Goal: Task Accomplishment & Management: Manage account settings

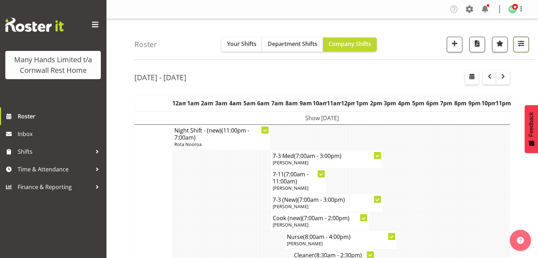
click at [518, 42] on span "button" at bounding box center [521, 43] width 9 height 9
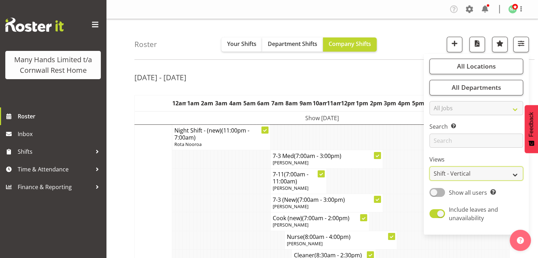
click at [470, 170] on select "Staff Role Shift - Horizontal Shift - Vertical Staff - Location" at bounding box center [477, 174] width 94 height 14
select select "staff"
click at [430, 167] on select "Staff Role Shift - Horizontal Shift - Vertical Staff - Location" at bounding box center [477, 174] width 94 height 14
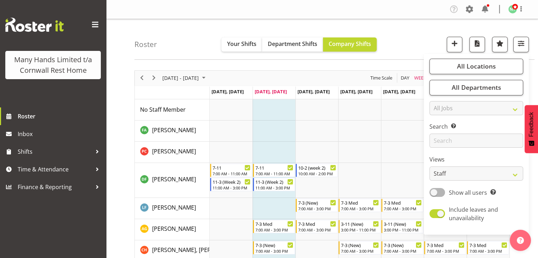
click at [400, 32] on div "Roster Your Shifts Department Shifts Company Shifts All Locations Clear Cornwal…" at bounding box center [334, 39] width 400 height 41
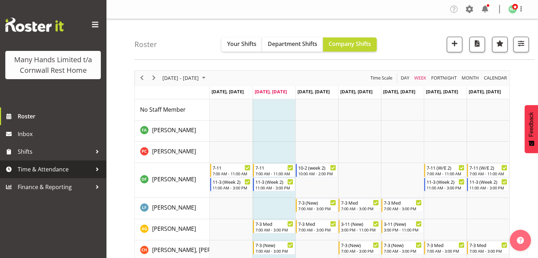
click at [82, 169] on span "Time & Attendance" at bounding box center [55, 169] width 74 height 11
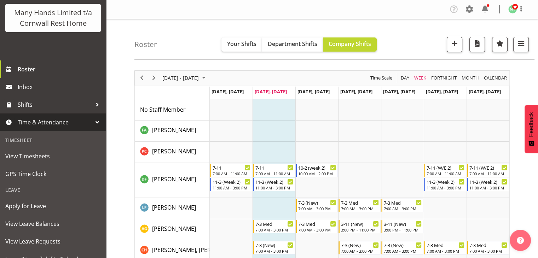
scroll to position [59, 0]
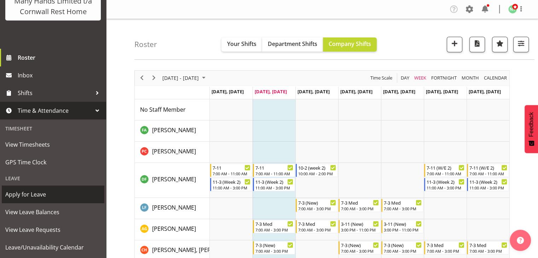
click at [40, 200] on span "Apply for Leave" at bounding box center [53, 194] width 96 height 11
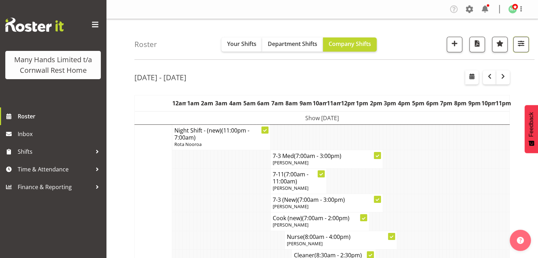
click at [522, 46] on span "button" at bounding box center [521, 43] width 9 height 9
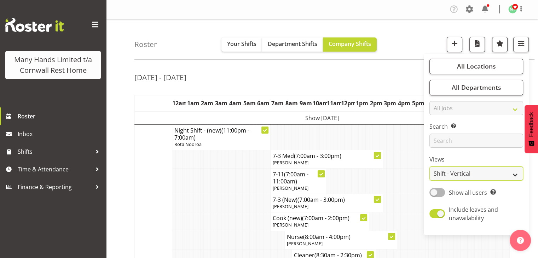
click at [497, 178] on select "Staff Role Shift - Horizontal Shift - Vertical Staff - Location" at bounding box center [477, 174] width 94 height 14
select select "staff"
click at [430, 167] on select "Staff Role Shift - Horizontal Shift - Vertical Staff - Location" at bounding box center [477, 174] width 94 height 14
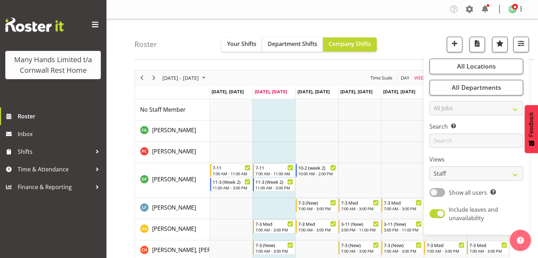
click at [528, 25] on div "Roster Your Shifts Department Shifts Company Shifts All Locations Clear Cornwal…" at bounding box center [334, 39] width 400 height 41
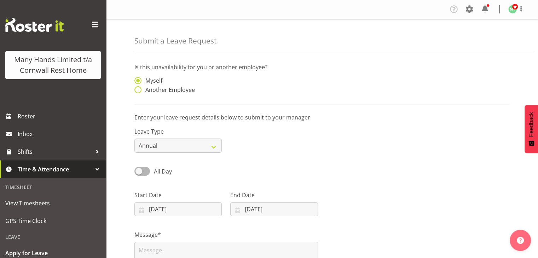
click at [139, 93] on span at bounding box center [137, 89] width 7 height 7
click at [139, 92] on input "Another Employee" at bounding box center [136, 90] width 5 height 5
radio input "true"
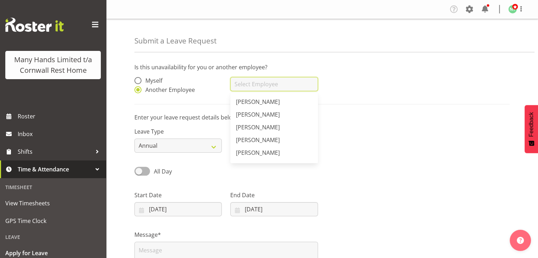
click at [246, 80] on input "text" at bounding box center [273, 84] width 87 height 14
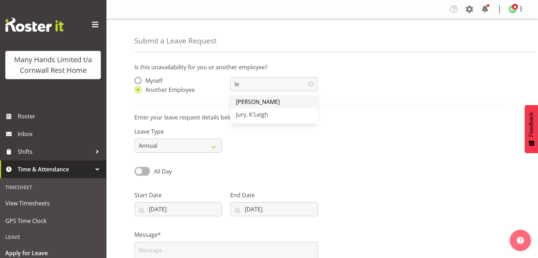
click at [242, 99] on span "[PERSON_NAME]" at bounding box center [258, 102] width 44 height 8
type input "[PERSON_NAME]"
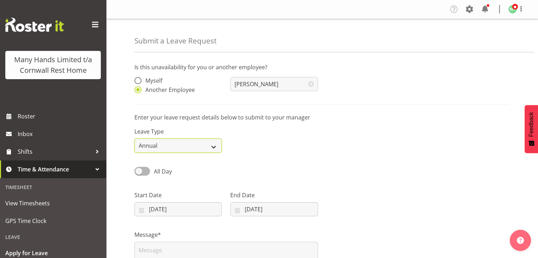
click at [207, 145] on select "Annual Sick Leave Without Pay Bereavement Domestic Violence Parental Jury Servi…" at bounding box center [177, 146] width 87 height 14
select select "Sick"
click at [134, 139] on select "Annual Sick Leave Without Pay Bereavement Domestic Violence Parental Jury Servi…" at bounding box center [177, 146] width 87 height 14
click at [303, 211] on input "07/10/2025" at bounding box center [273, 209] width 87 height 14
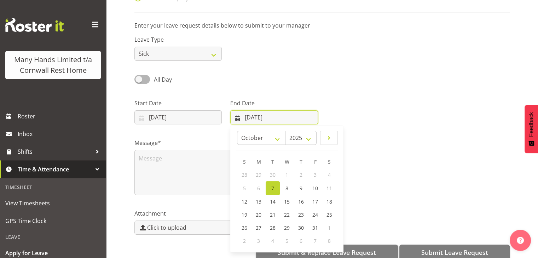
scroll to position [92, 0]
click at [289, 188] on link "8" at bounding box center [287, 188] width 14 height 14
type input "08/10/2025"
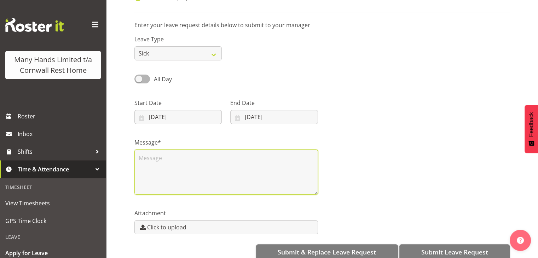
click at [232, 167] on textarea at bounding box center [226, 172] width 184 height 45
type textarea "Vomiting - scheduled to wor"
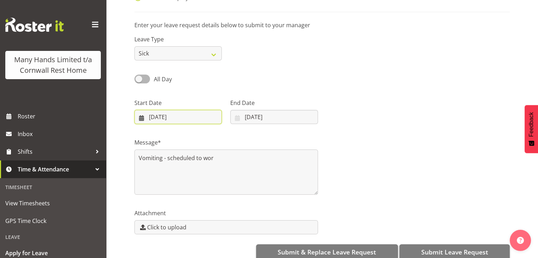
click at [194, 116] on input "07/10/2025" at bounding box center [177, 117] width 87 height 14
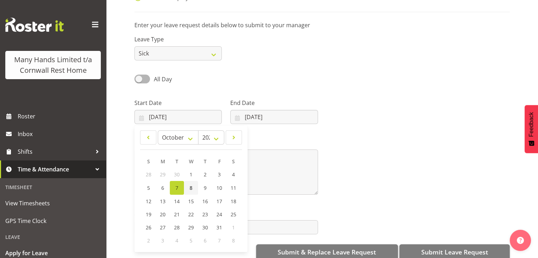
click at [194, 186] on link "8" at bounding box center [191, 188] width 14 height 14
type input "08/10/2025"
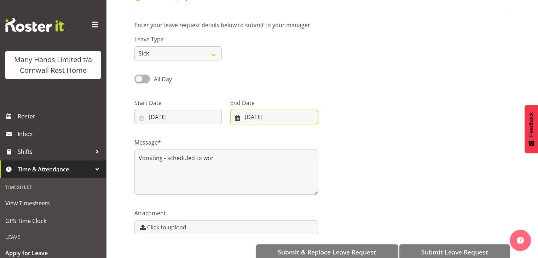
click at [286, 114] on input "08/10/2025" at bounding box center [273, 117] width 87 height 14
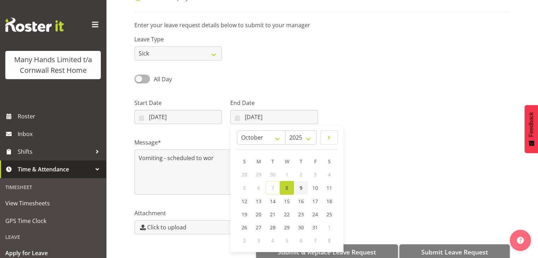
click at [304, 187] on link "9" at bounding box center [301, 188] width 14 height 14
type input "09/10/2025"
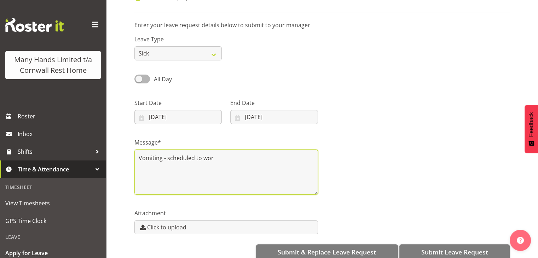
click at [214, 156] on textarea "Vomiting - scheduled to wor" at bounding box center [226, 172] width 184 height 45
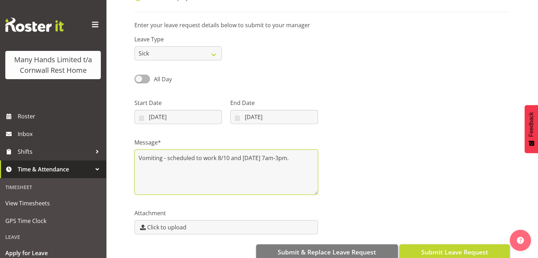
type textarea "Vomiting - scheduled to work 8/10 and 9/10 7am-3pm."
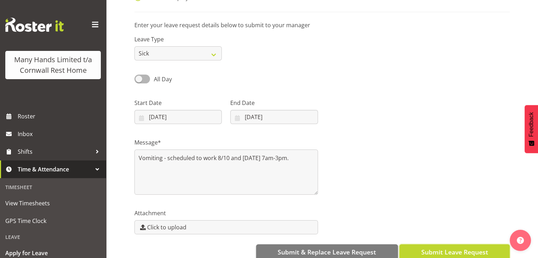
click at [448, 252] on span "Submit Leave Request" at bounding box center [454, 252] width 67 height 9
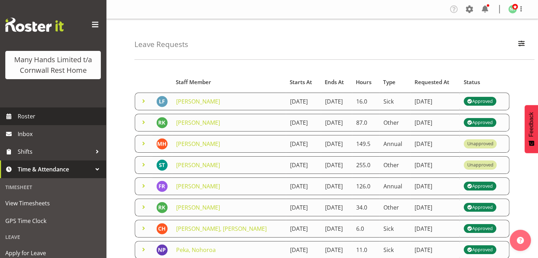
click at [57, 122] on span "Roster" at bounding box center [60, 116] width 85 height 11
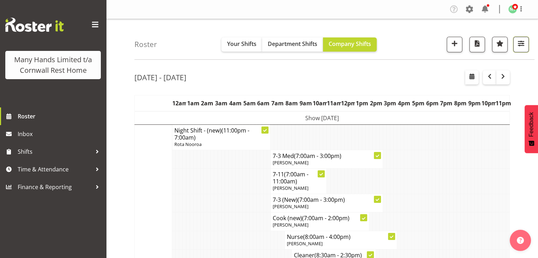
click at [519, 43] on span "button" at bounding box center [521, 43] width 9 height 9
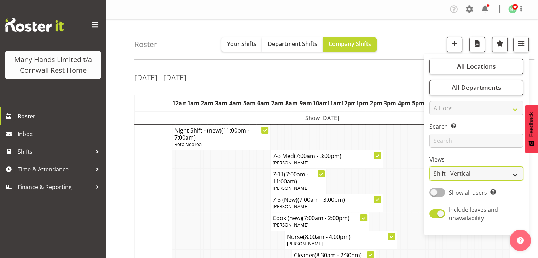
click at [485, 171] on select "Staff Role Shift - Horizontal Shift - Vertical Staff - Location" at bounding box center [477, 174] width 94 height 14
select select "staff"
click at [430, 167] on select "Staff Role Shift - Horizontal Shift - Vertical Staff - Location" at bounding box center [477, 174] width 94 height 14
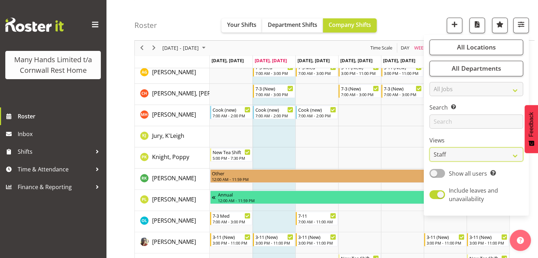
scroll to position [122, 0]
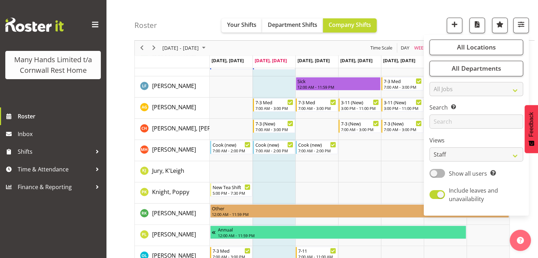
click at [414, 12] on div "Roster Your Shifts Department Shifts Company Shifts All Locations Clear Cornwal…" at bounding box center [334, 20] width 400 height 41
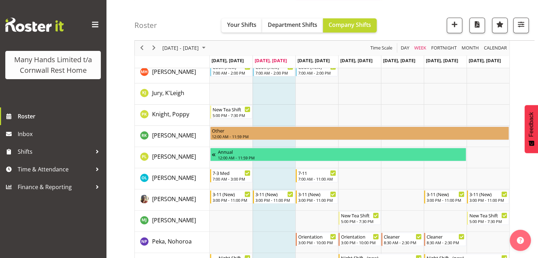
scroll to position [200, 0]
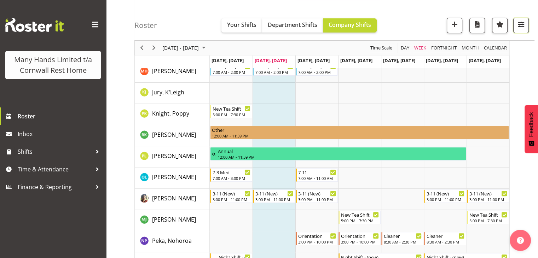
click at [523, 23] on span "button" at bounding box center [521, 24] width 9 height 9
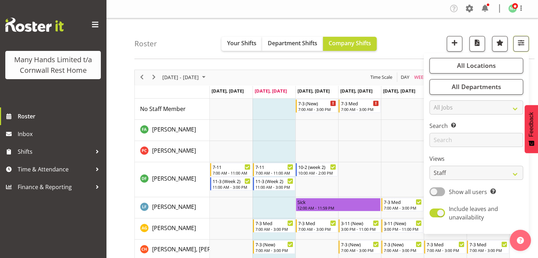
scroll to position [0, 0]
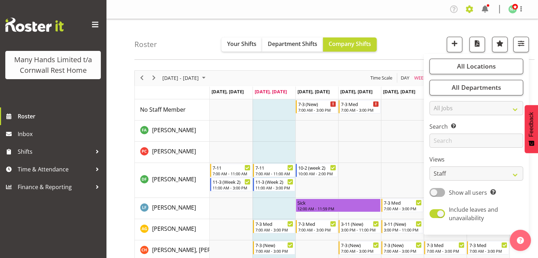
click at [467, 7] on span at bounding box center [469, 9] width 11 height 11
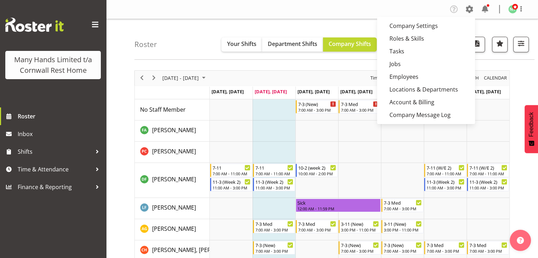
click at [478, 8] on div "Company Settings Roles & Skills Tasks Jobs Employees Locations & Departments Ac…" at bounding box center [489, 10] width 83 height 12
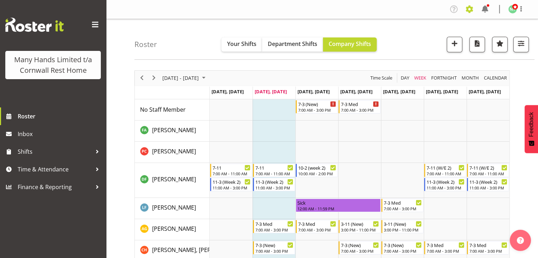
click at [467, 9] on span at bounding box center [469, 9] width 11 height 11
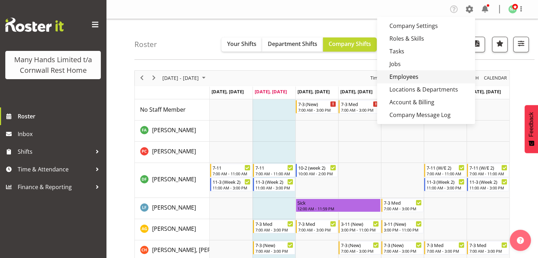
click at [413, 75] on link "Employees" at bounding box center [426, 76] width 98 height 13
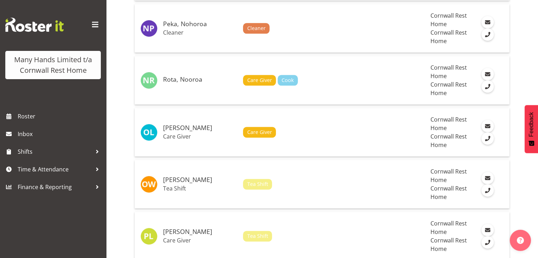
scroll to position [891, 0]
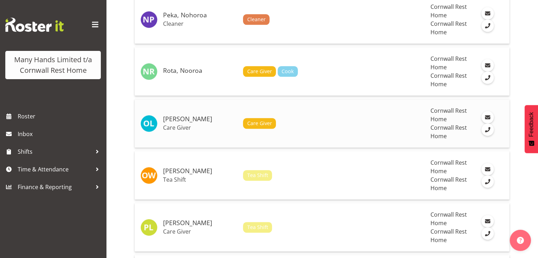
click at [336, 111] on td "Care Giver" at bounding box center [334, 123] width 188 height 48
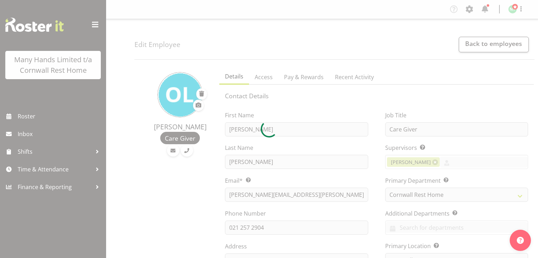
select select "TimelineWeek"
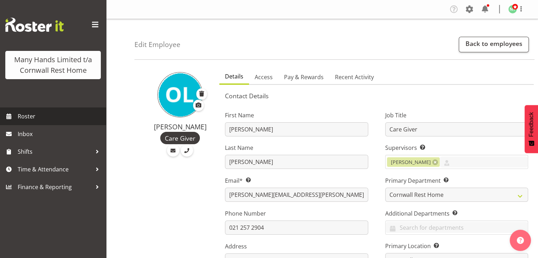
click at [42, 116] on span "Roster" at bounding box center [60, 116] width 85 height 11
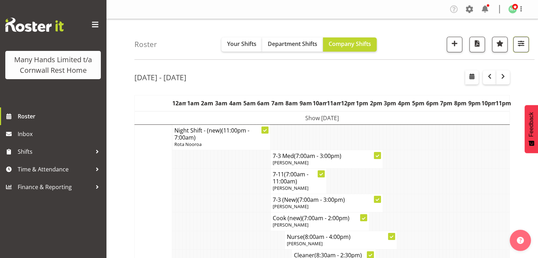
click at [520, 44] on span "button" at bounding box center [521, 43] width 9 height 9
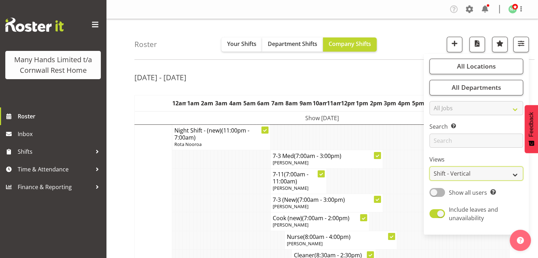
click at [518, 174] on select "Staff Role Shift - Horizontal Shift - Vertical Staff - Location" at bounding box center [477, 174] width 94 height 14
select select "staff"
click at [430, 167] on select "Staff Role Shift - Horizontal Shift - Vertical Staff - Location" at bounding box center [477, 174] width 94 height 14
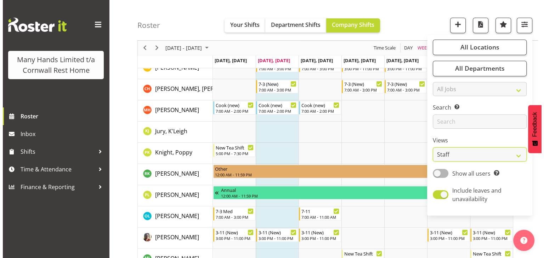
scroll to position [176, 0]
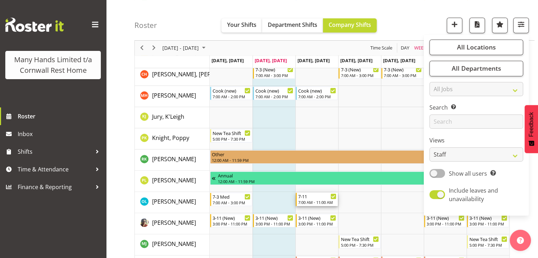
click at [318, 197] on div "7-11" at bounding box center [317, 196] width 38 height 7
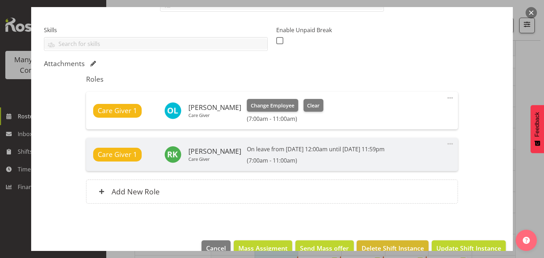
scroll to position [181, 0]
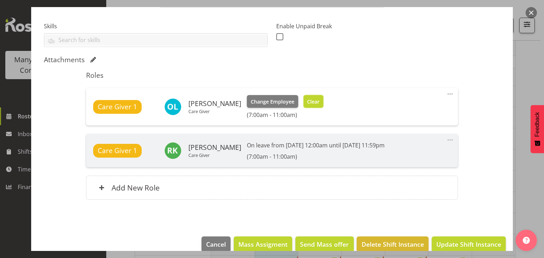
click at [307, 102] on span "Clear" at bounding box center [313, 102] width 12 height 8
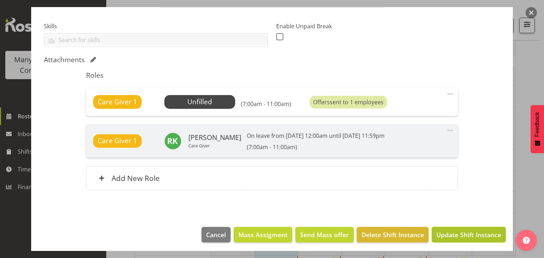
click at [456, 240] on button "Update Shift Instance" at bounding box center [468, 235] width 74 height 16
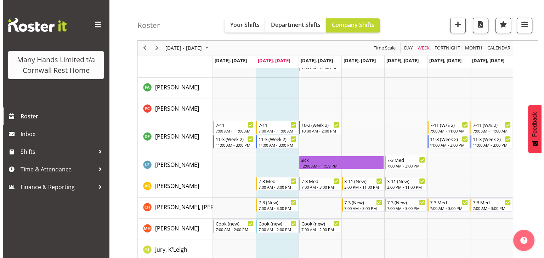
scroll to position [33, 0]
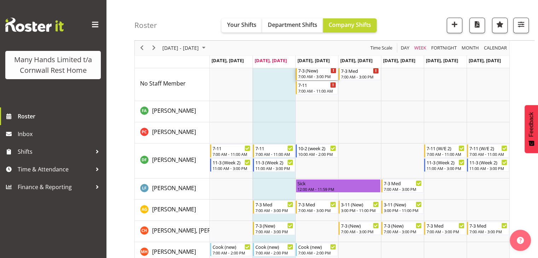
click at [317, 73] on div "7-3 (New)" at bounding box center [317, 70] width 38 height 7
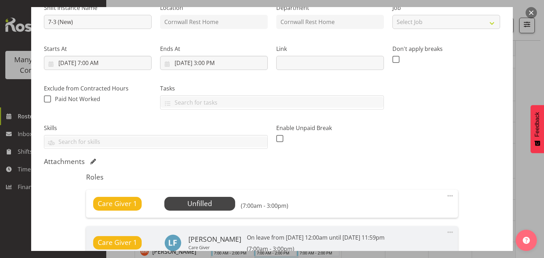
scroll to position [140, 0]
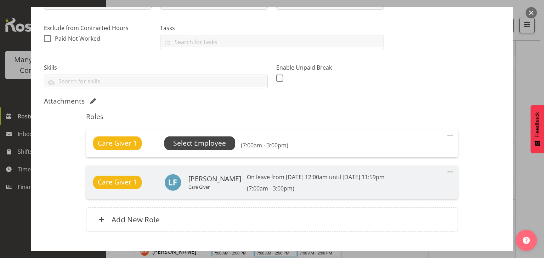
click at [219, 142] on span "Select Employee" at bounding box center [199, 143] width 53 height 10
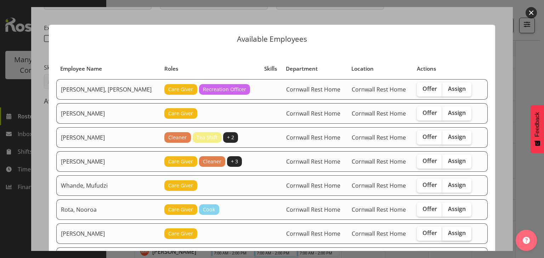
click at [448, 231] on span "Assign" at bounding box center [457, 233] width 18 height 7
click at [444, 231] on input "Assign" at bounding box center [444, 233] width 5 height 5
checkbox input "true"
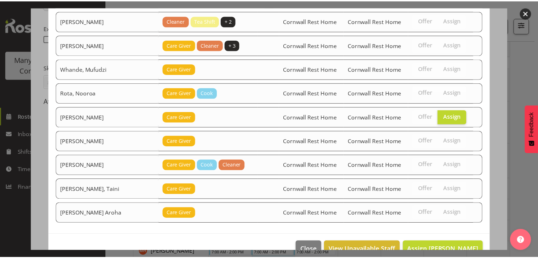
scroll to position [130, 0]
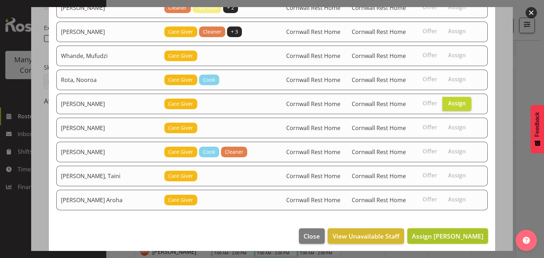
click at [465, 232] on span "Assign [PERSON_NAME]" at bounding box center [447, 236] width 71 height 8
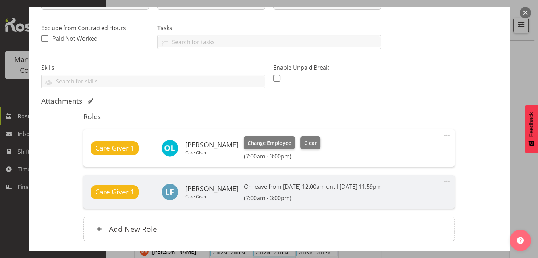
scroll to position [192, 0]
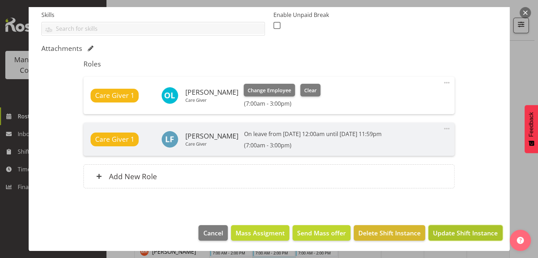
click at [468, 232] on span "Update Shift Instance" at bounding box center [465, 233] width 65 height 9
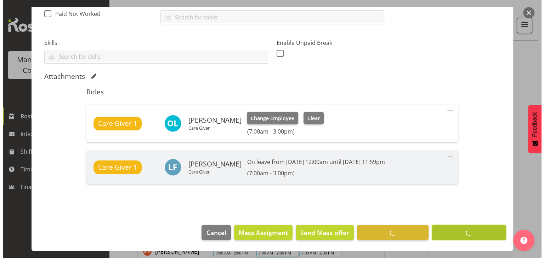
scroll to position [164, 0]
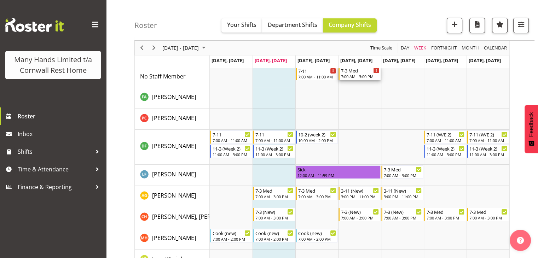
click at [360, 74] on div "7:00 AM - 3:00 PM" at bounding box center [360, 77] width 38 height 6
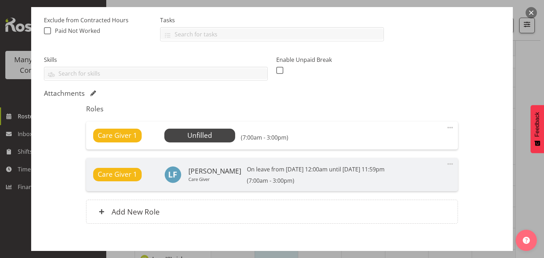
scroll to position [149, 0]
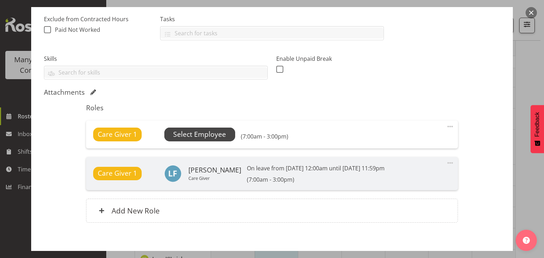
click at [217, 131] on span "Select Employee" at bounding box center [199, 135] width 53 height 10
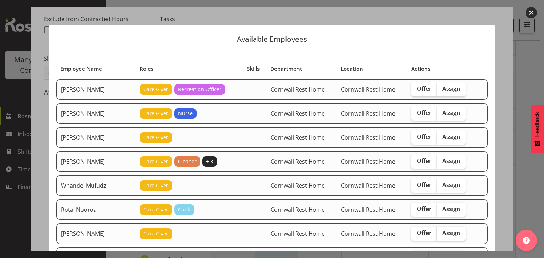
click at [444, 233] on span "Assign" at bounding box center [451, 233] width 18 height 7
click at [441, 233] on input "Assign" at bounding box center [438, 233] width 5 height 5
checkbox input "true"
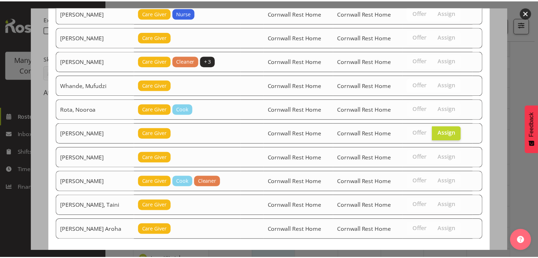
scroll to position [126, 0]
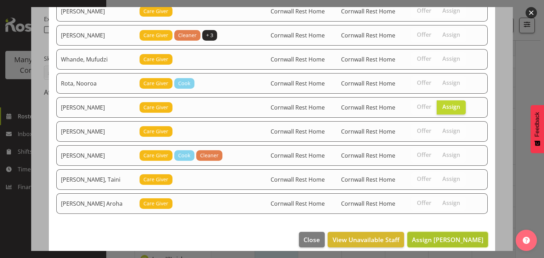
click at [446, 236] on span "Assign [PERSON_NAME]" at bounding box center [447, 240] width 71 height 8
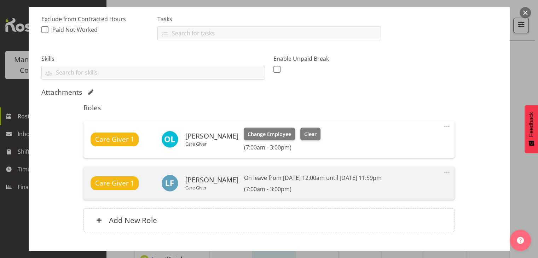
scroll to position [192, 0]
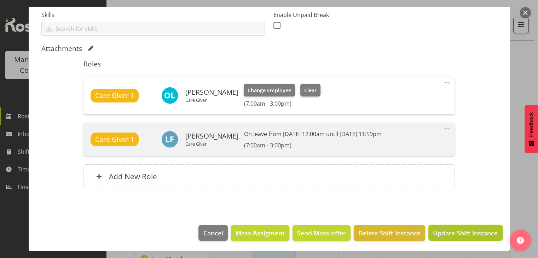
click at [444, 232] on span "Update Shift Instance" at bounding box center [465, 233] width 65 height 9
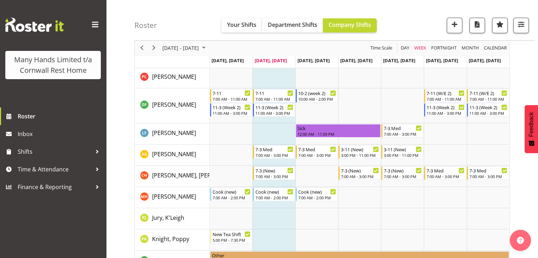
scroll to position [76, 0]
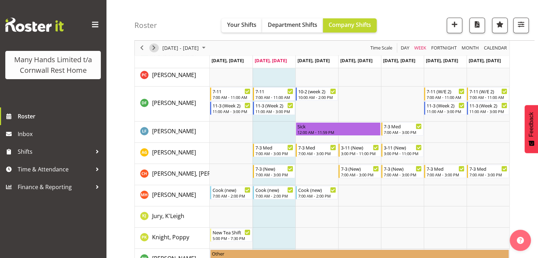
click at [154, 49] on span "Next" at bounding box center [154, 48] width 8 height 9
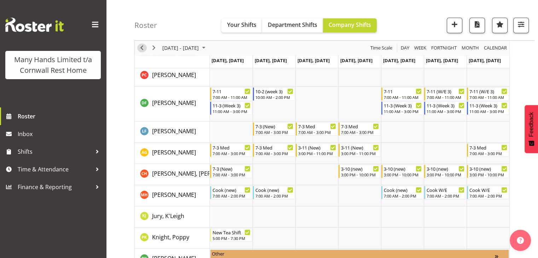
click at [143, 47] on span "Previous" at bounding box center [142, 48] width 8 height 9
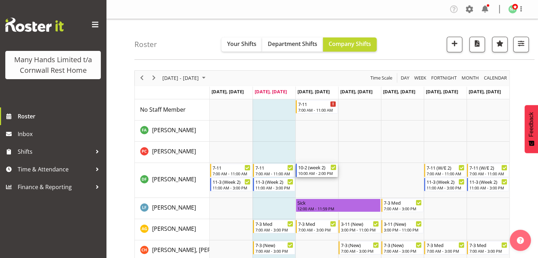
click at [316, 170] on div "10-2 (week 2)" at bounding box center [317, 167] width 38 height 7
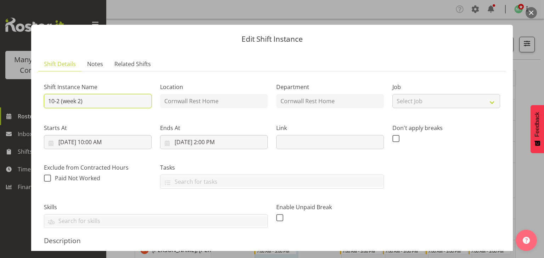
click at [52, 101] on input "10-2 (week 2)" at bounding box center [98, 101] width 108 height 14
type input "11-3pm (week 2)"
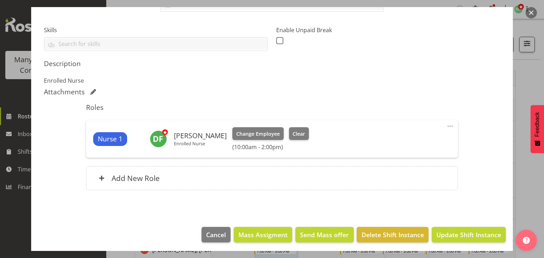
scroll to position [179, 0]
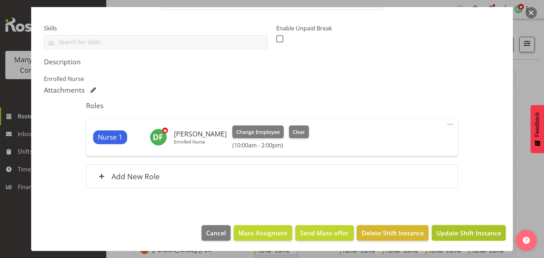
click at [448, 234] on span "Update Shift Instance" at bounding box center [468, 233] width 65 height 9
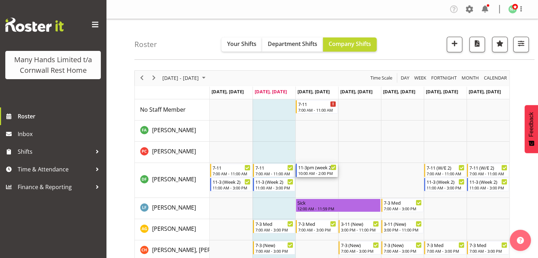
click at [314, 172] on div "10:00 AM - 2:00 PM" at bounding box center [317, 174] width 38 height 6
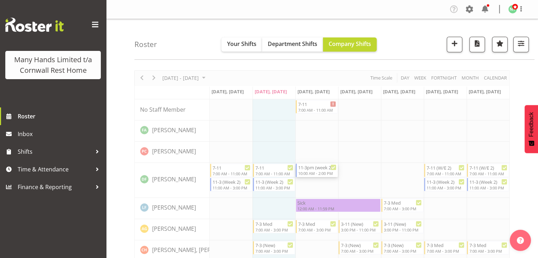
select select "9"
select select "2025"
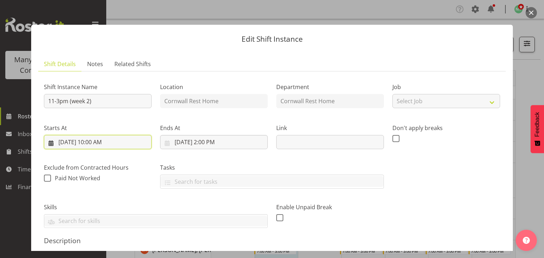
click at [93, 141] on input "[DATE] 10:00 AM" at bounding box center [98, 142] width 108 height 14
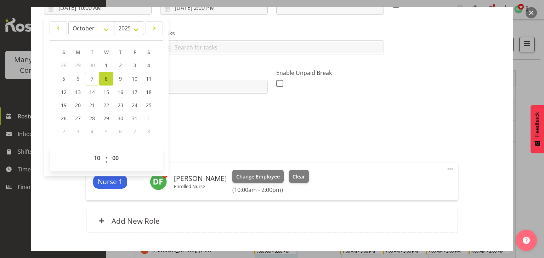
scroll to position [138, 0]
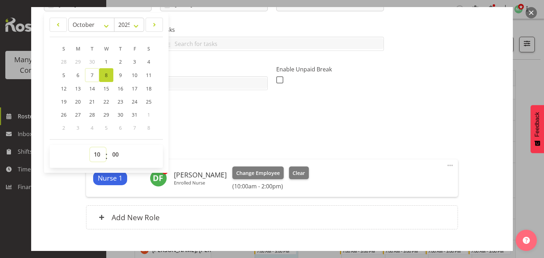
click at [100, 153] on select "00 01 02 03 04 05 06 07 08 09 10 11 12 13 14 15 16 17 18 19 20 21 22 23" at bounding box center [98, 155] width 16 height 14
select select "11"
click at [90, 148] on select "00 01 02 03 04 05 06 07 08 09 10 11 12 13 14 15 16 17 18 19 20 21 22 23" at bounding box center [98, 155] width 16 height 14
type input "[DATE] 11:00 AM"
click at [201, 116] on p "Enrolled Nurse" at bounding box center [272, 120] width 456 height 8
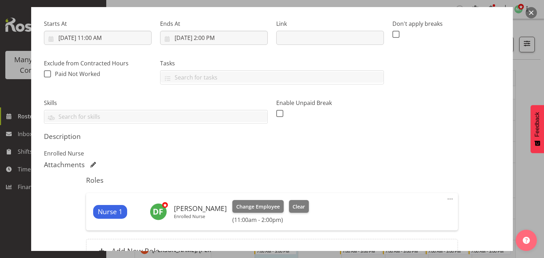
scroll to position [77, 0]
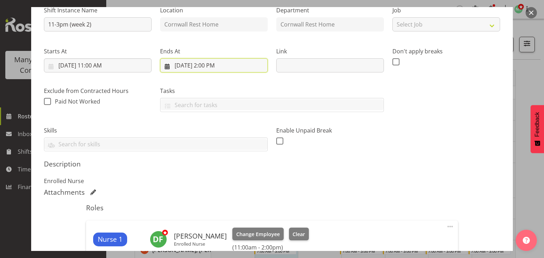
click at [202, 66] on input "[DATE] 2:00 PM" at bounding box center [214, 65] width 108 height 14
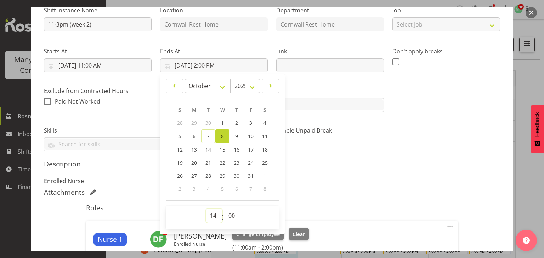
click at [211, 220] on select "00 01 02 03 04 05 06 07 08 09 10 11 12 13 14 15 16 17 18 19 20 21 22 23" at bounding box center [214, 216] width 16 height 14
select select "15"
click at [206, 209] on select "00 01 02 03 04 05 06 07 08 09 10 11 12 13 14 15 16 17 18 19 20 21 22 23" at bounding box center [214, 216] width 16 height 14
type input "[DATE] 3:00 PM"
click at [483, 178] on p "Enrolled Nurse" at bounding box center [272, 181] width 456 height 8
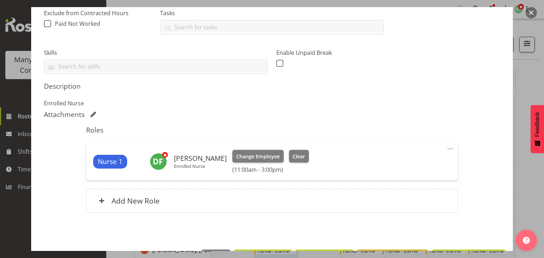
scroll to position [179, 0]
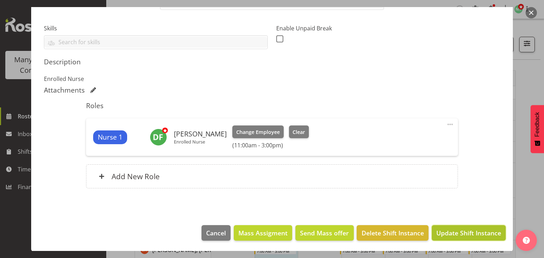
click at [468, 234] on span "Update Shift Instance" at bounding box center [468, 233] width 65 height 9
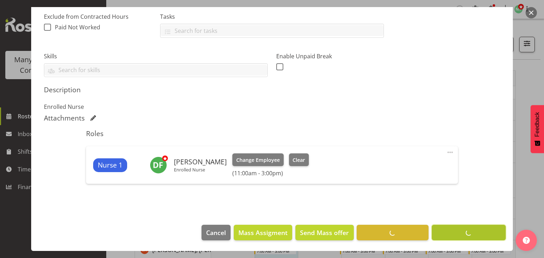
scroll to position [151, 0]
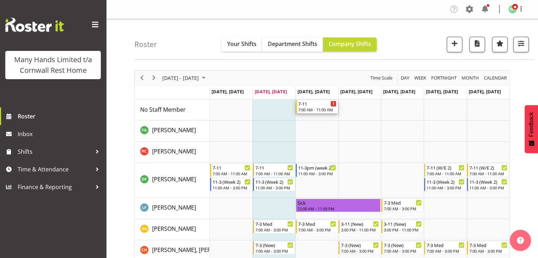
click at [318, 107] on div "[DATE] 7:00 AM - 11:00 AM" at bounding box center [317, 106] width 38 height 13
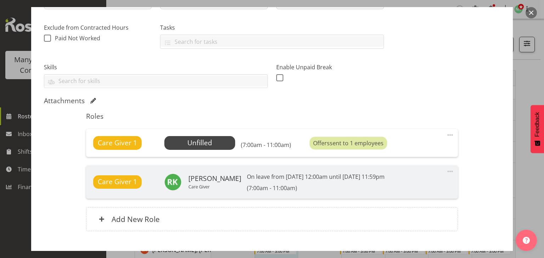
scroll to position [142, 0]
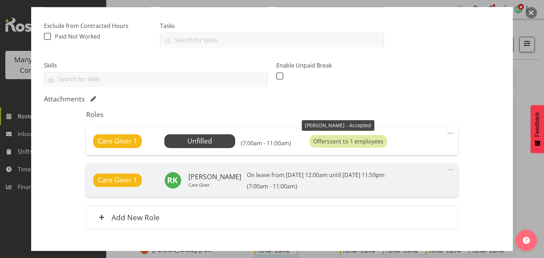
click at [337, 140] on div "Offers sent to 1 employees" at bounding box center [347, 141] width 77 height 13
click at [208, 138] on span "Select Employee" at bounding box center [199, 141] width 53 height 10
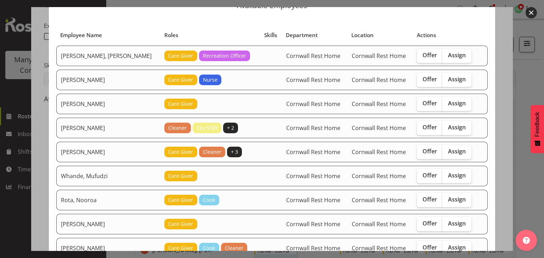
scroll to position [35, 0]
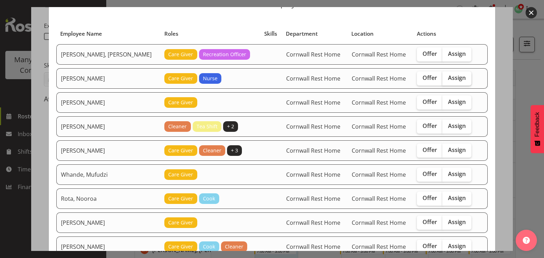
click at [448, 78] on span "Assign" at bounding box center [457, 77] width 18 height 7
click at [447, 78] on input "Assign" at bounding box center [444, 78] width 5 height 5
checkbox input "true"
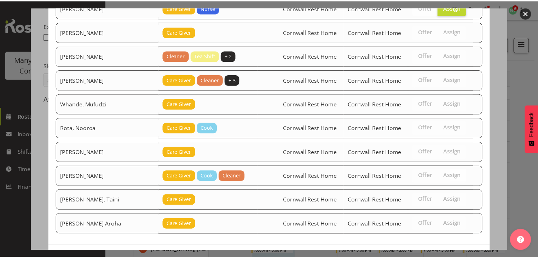
scroll to position [130, 0]
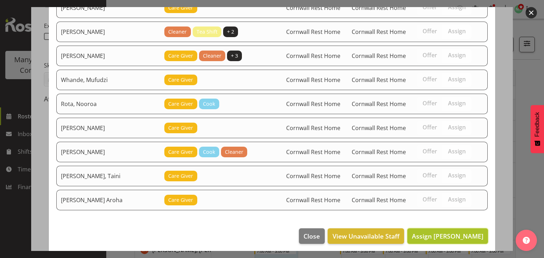
click at [436, 234] on span "Assign [PERSON_NAME]" at bounding box center [447, 236] width 71 height 8
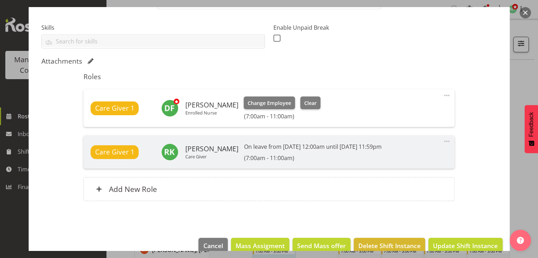
scroll to position [192, 0]
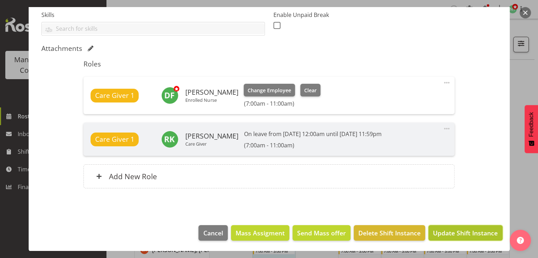
click at [465, 232] on span "Update Shift Instance" at bounding box center [465, 233] width 65 height 9
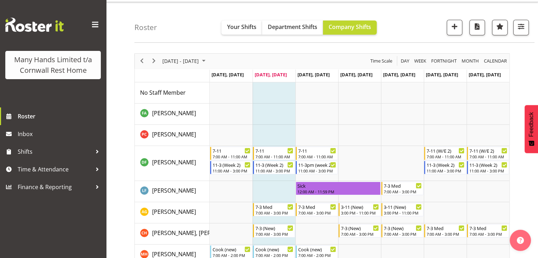
scroll to position [20, 0]
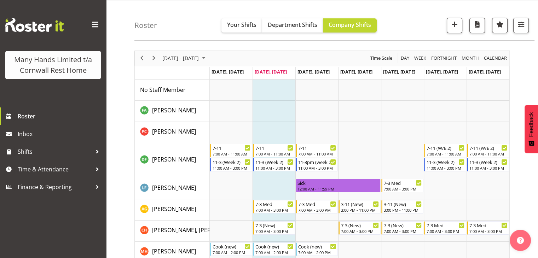
drag, startPoint x: 537, startPoint y: 53, endPoint x: 536, endPoint y: 76, distance: 23.4
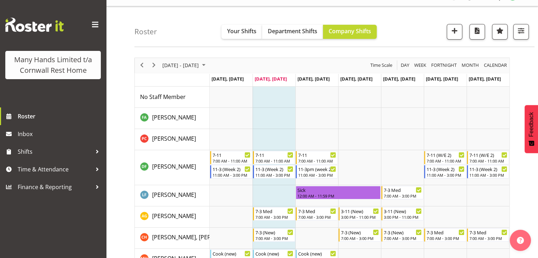
scroll to position [0, 0]
